Goal: Information Seeking & Learning: Learn about a topic

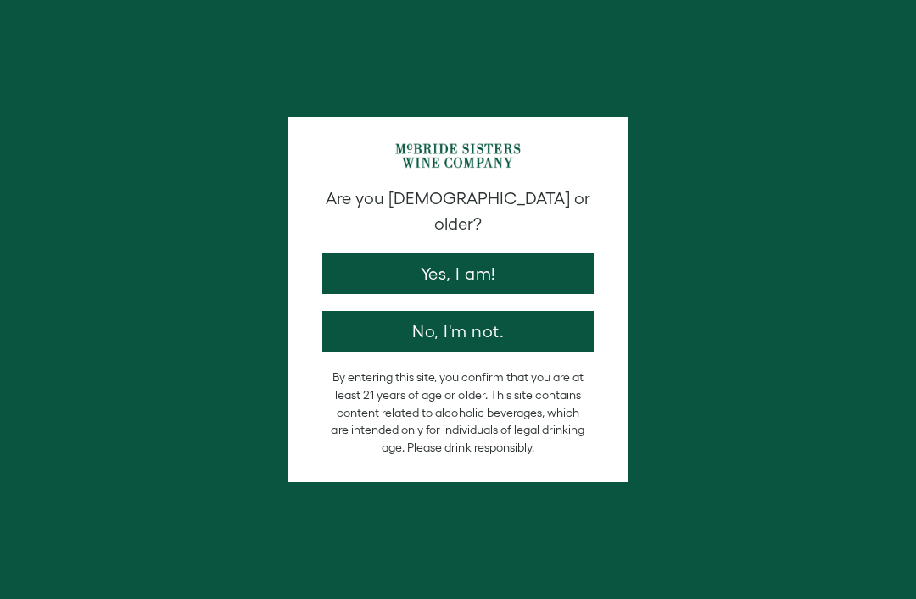
click at [448, 255] on button "Yes, I am!" at bounding box center [457, 273] width 271 height 41
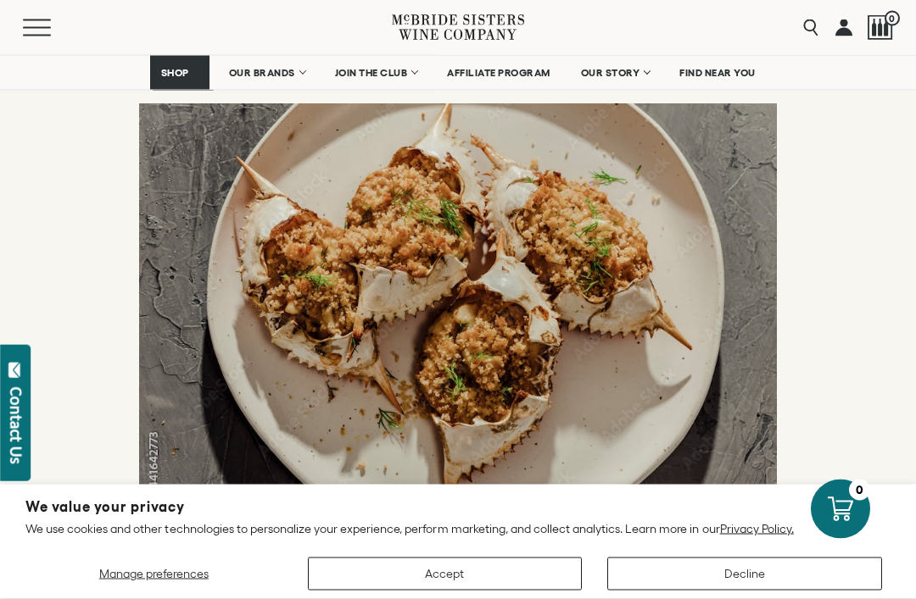
scroll to position [2609, 0]
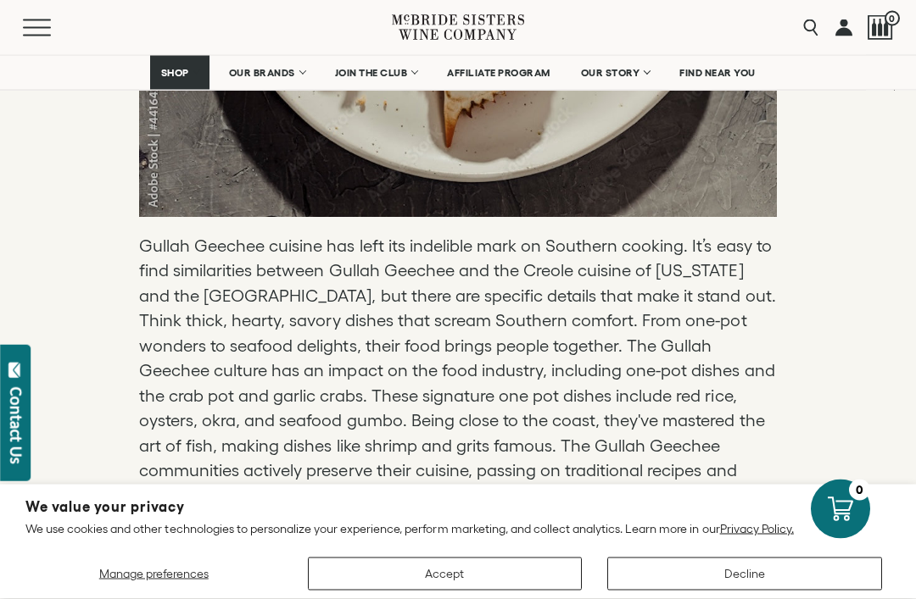
click at [476, 591] on button "Accept" at bounding box center [445, 574] width 275 height 33
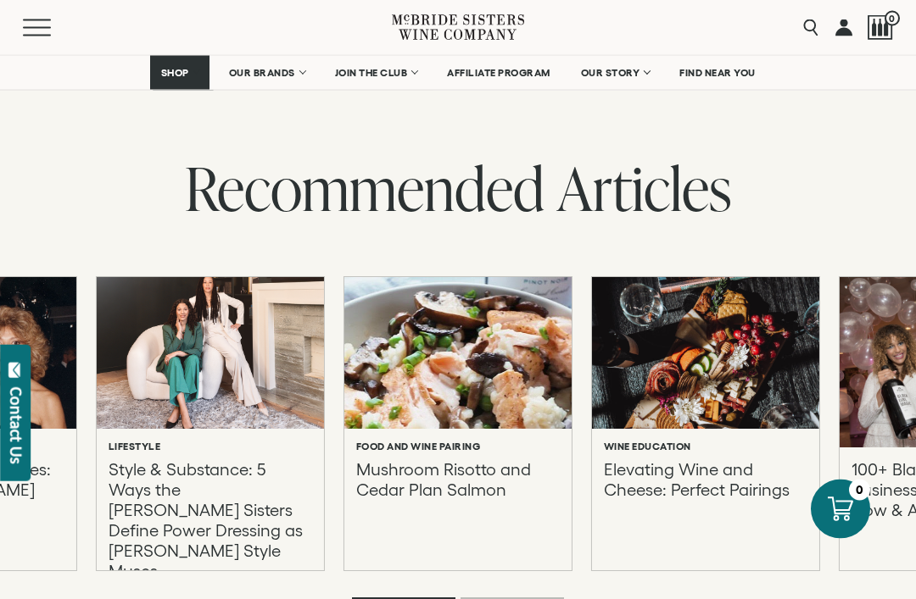
scroll to position [4972, 0]
click at [482, 459] on p "Mushroom Risotto and Cedar Plan Salmon" at bounding box center [457, 499] width 203 height 81
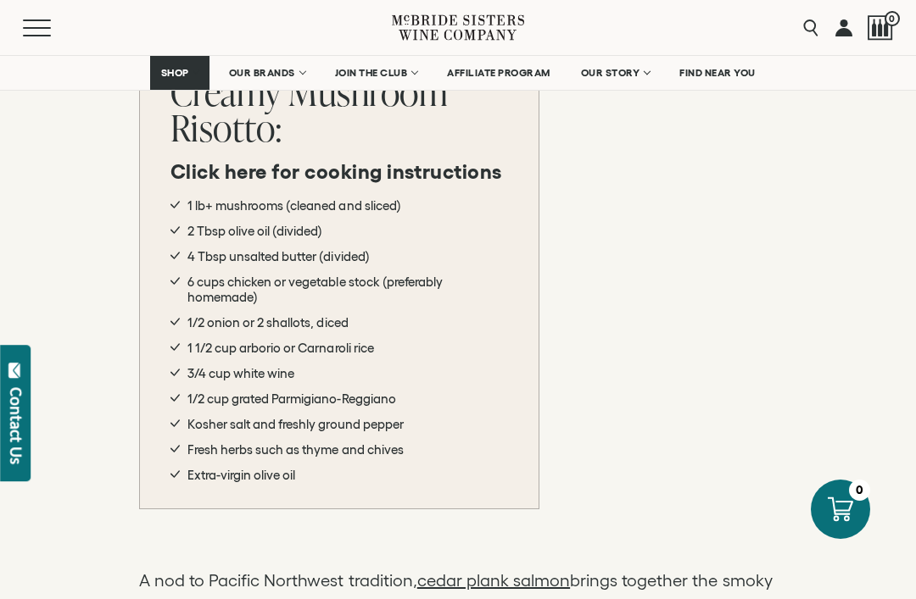
scroll to position [1290, 0]
